Goal: Task Accomplishment & Management: Manage account settings

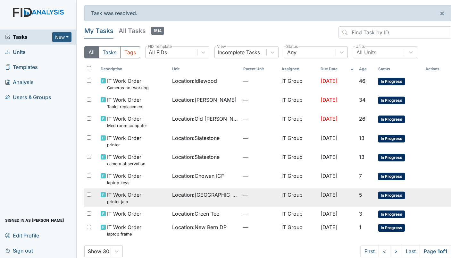
scroll to position [9, 0]
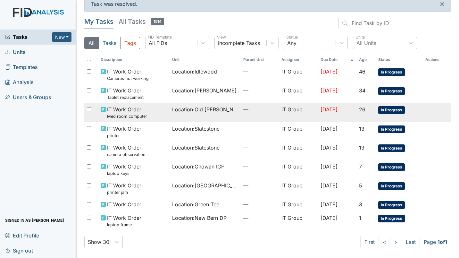
click at [209, 109] on span "Location : Old Roper Rd." at bounding box center [205, 110] width 66 height 8
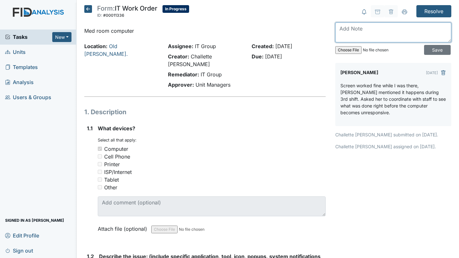
click at [352, 26] on textarea at bounding box center [393, 32] width 116 height 20
click at [441, 37] on textarea "After a week of 3rd shift using, it no one has reported that the issue is still…" at bounding box center [393, 32] width 116 height 20
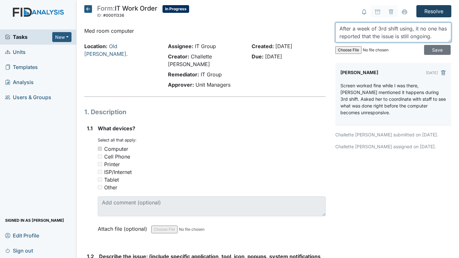
type textarea "After a week of 3rd shift using, it no one has reported that the issue is still…"
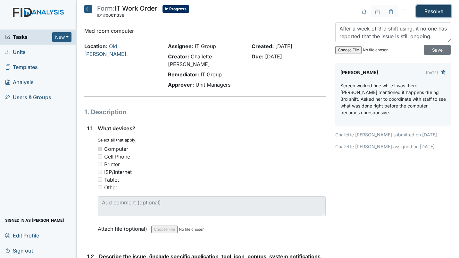
click at [434, 11] on input "Resolve" at bounding box center [434, 11] width 35 height 12
click at [429, 52] on input "Save" at bounding box center [437, 50] width 27 height 10
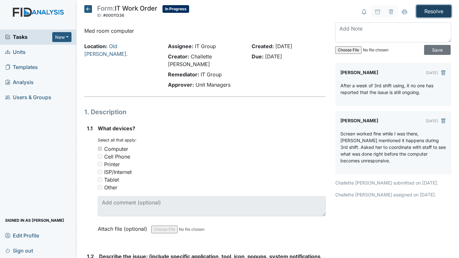
click at [432, 10] on input "Resolve" at bounding box center [434, 11] width 35 height 12
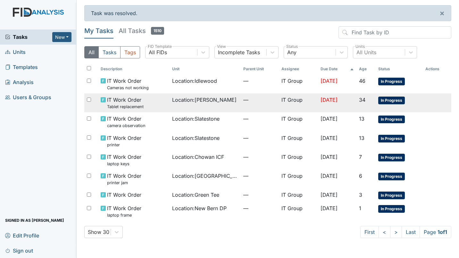
click at [357, 106] on td "[DATE]" at bounding box center [337, 102] width 38 height 19
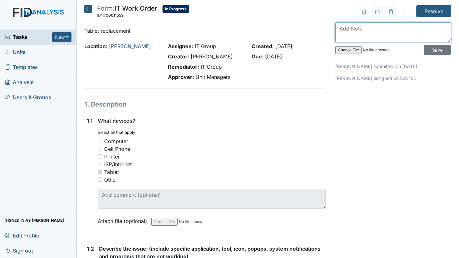
click at [381, 32] on textarea at bounding box center [393, 32] width 116 height 20
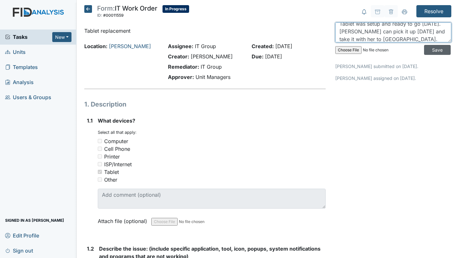
type textarea "Tablet was setup and ready to go Friday. Kiarra can pick it up Wednesday and ta…"
click at [430, 52] on input "Save" at bounding box center [437, 50] width 27 height 10
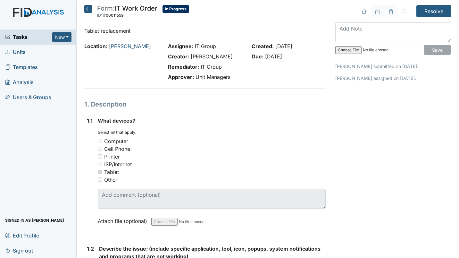
scroll to position [0, 0]
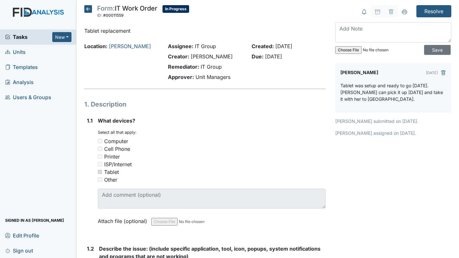
click at [90, 11] on icon at bounding box center [88, 9] width 8 height 8
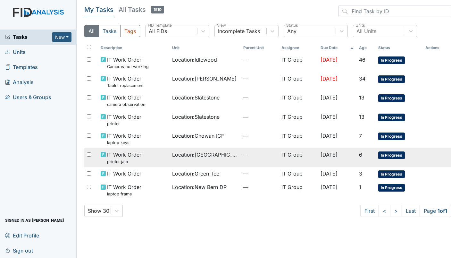
click at [264, 156] on span "—" at bounding box center [259, 155] width 33 height 8
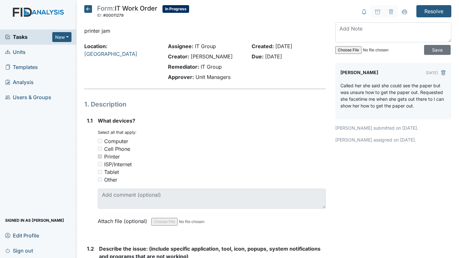
click at [90, 7] on icon at bounding box center [88, 9] width 8 height 8
